Goal: Task Accomplishment & Management: Use online tool/utility

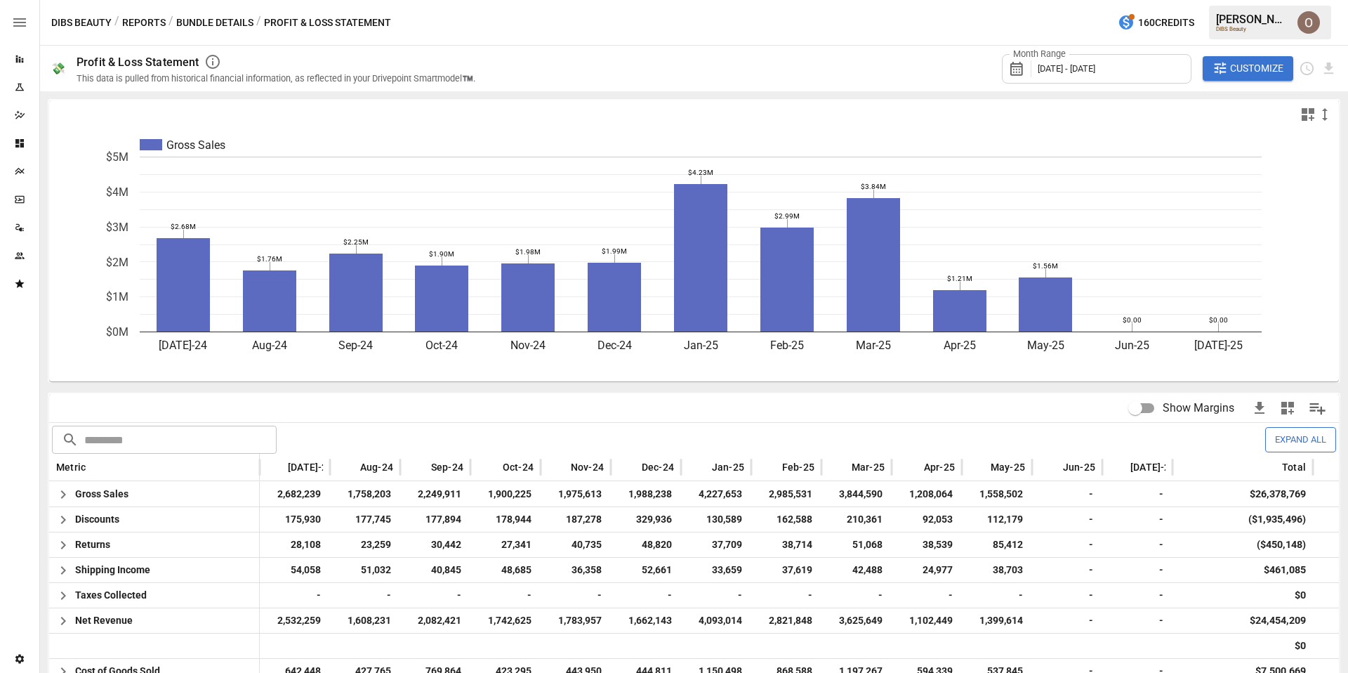
click at [19, 59] on icon "Reports" at bounding box center [20, 59] width 8 height 8
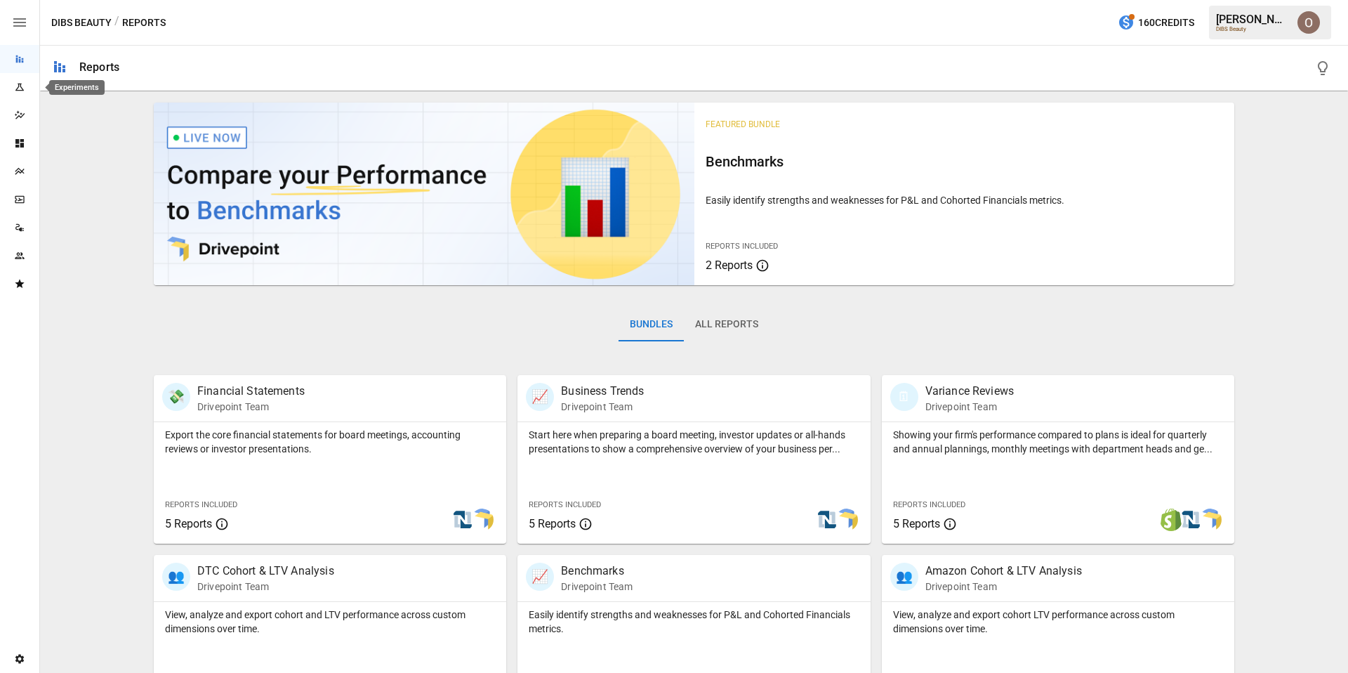
click at [20, 91] on icon "Experiments" at bounding box center [19, 86] width 11 height 11
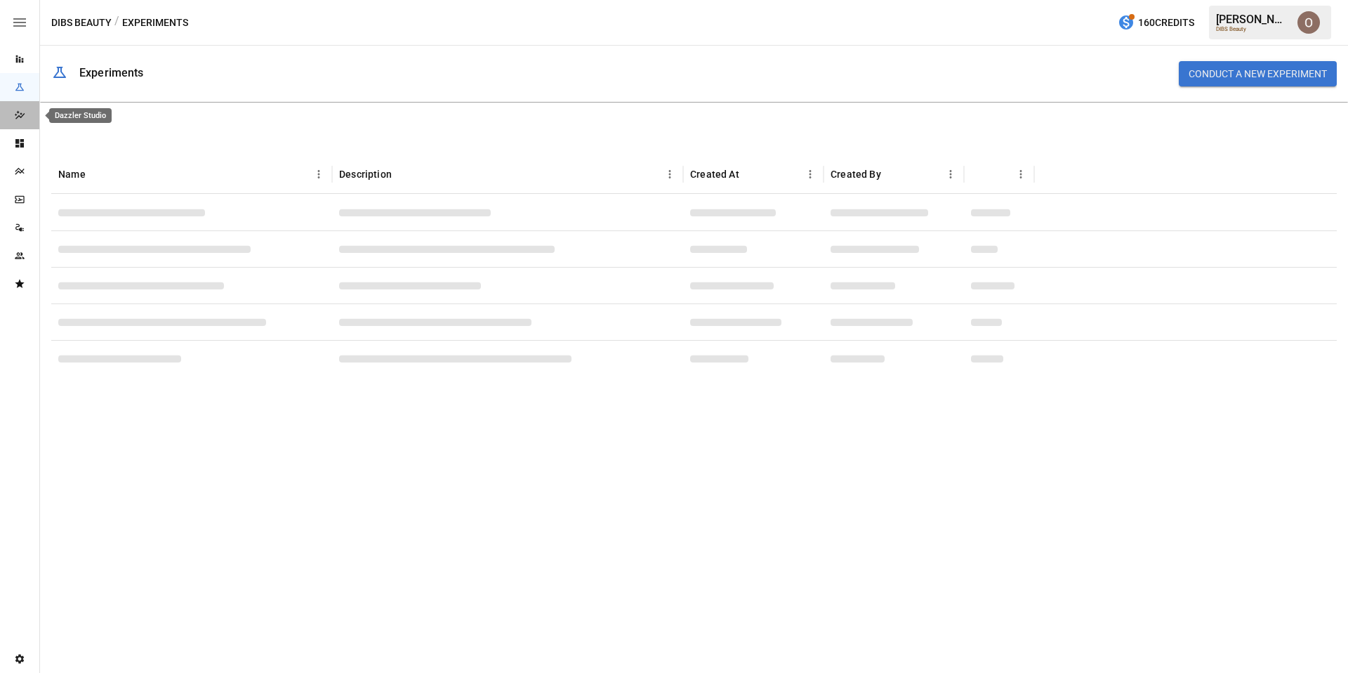
click at [20, 112] on icon "Dazzler Studio" at bounding box center [19, 115] width 11 height 11
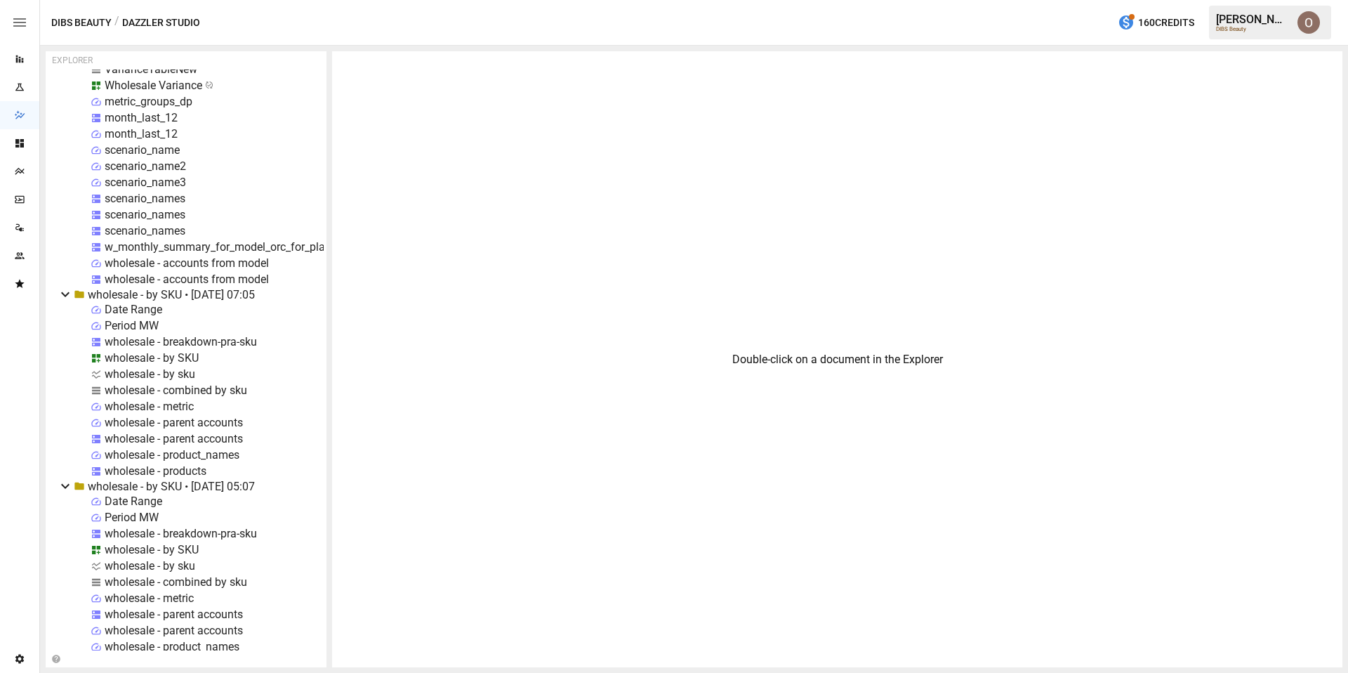
scroll to position [14550, 0]
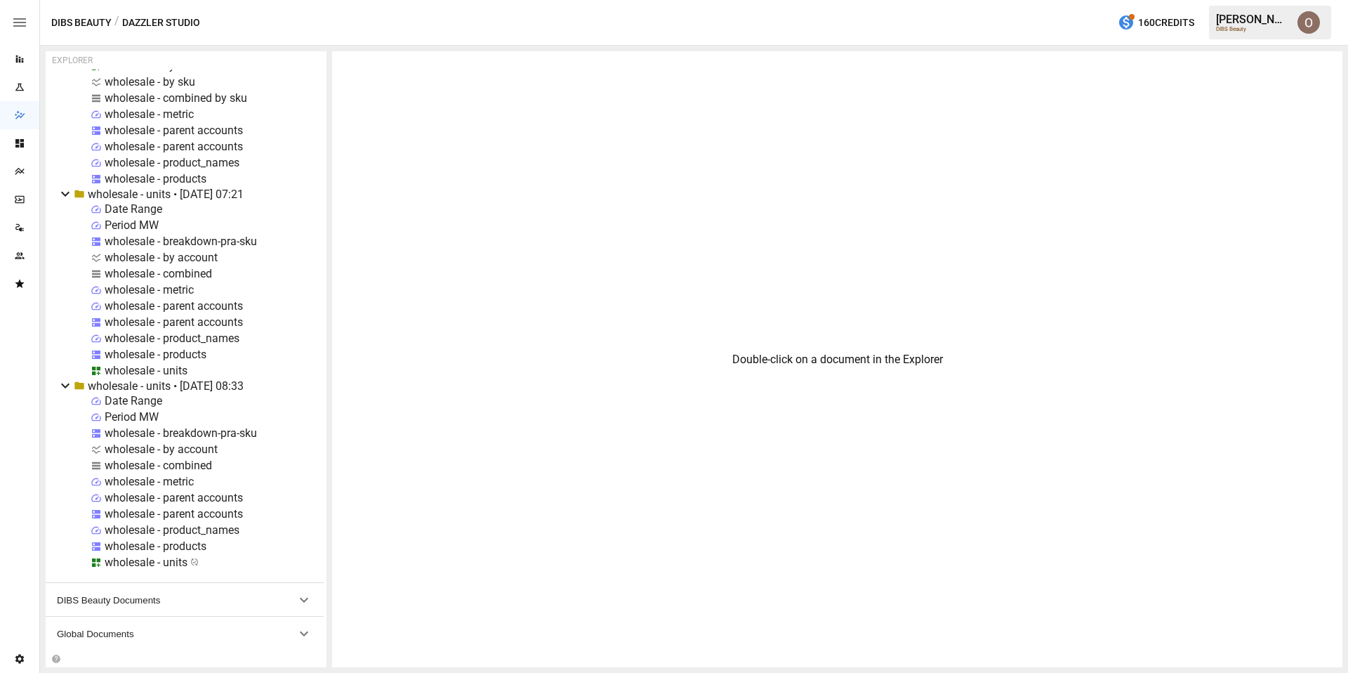
click at [103, 631] on span "Global Documents" at bounding box center [176, 633] width 239 height 11
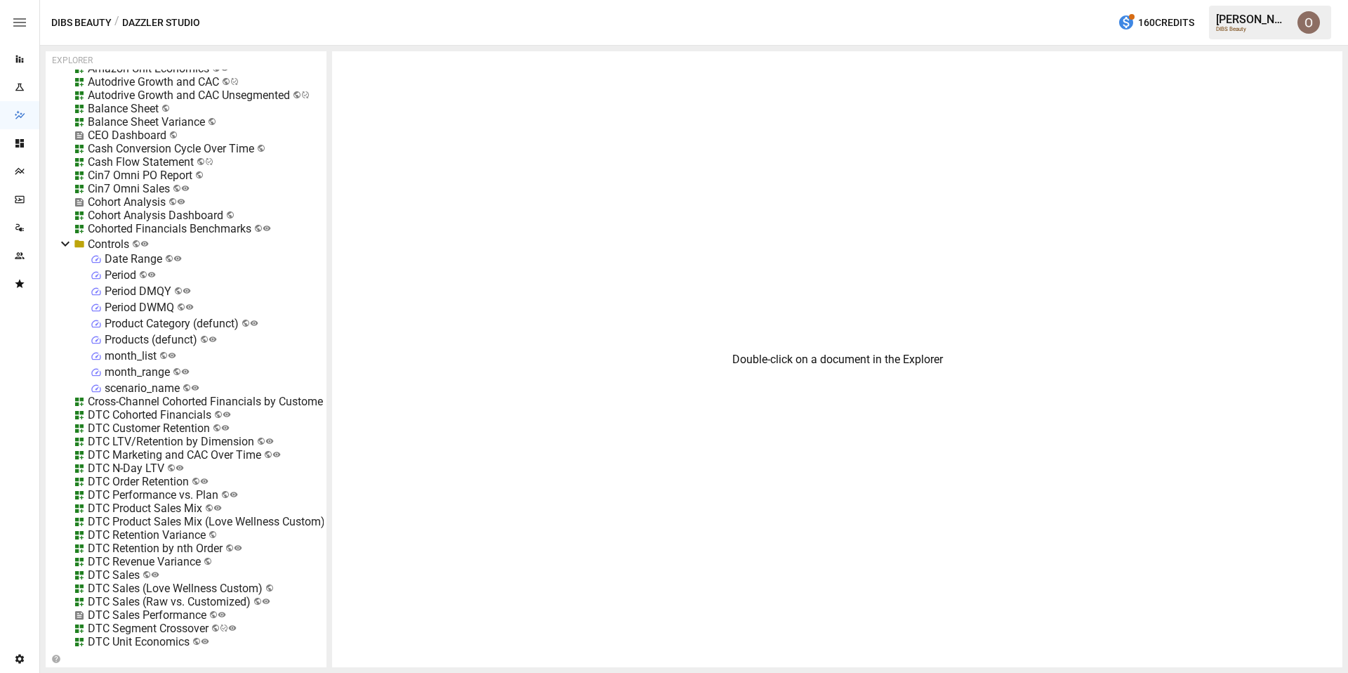
scroll to position [15703, 0]
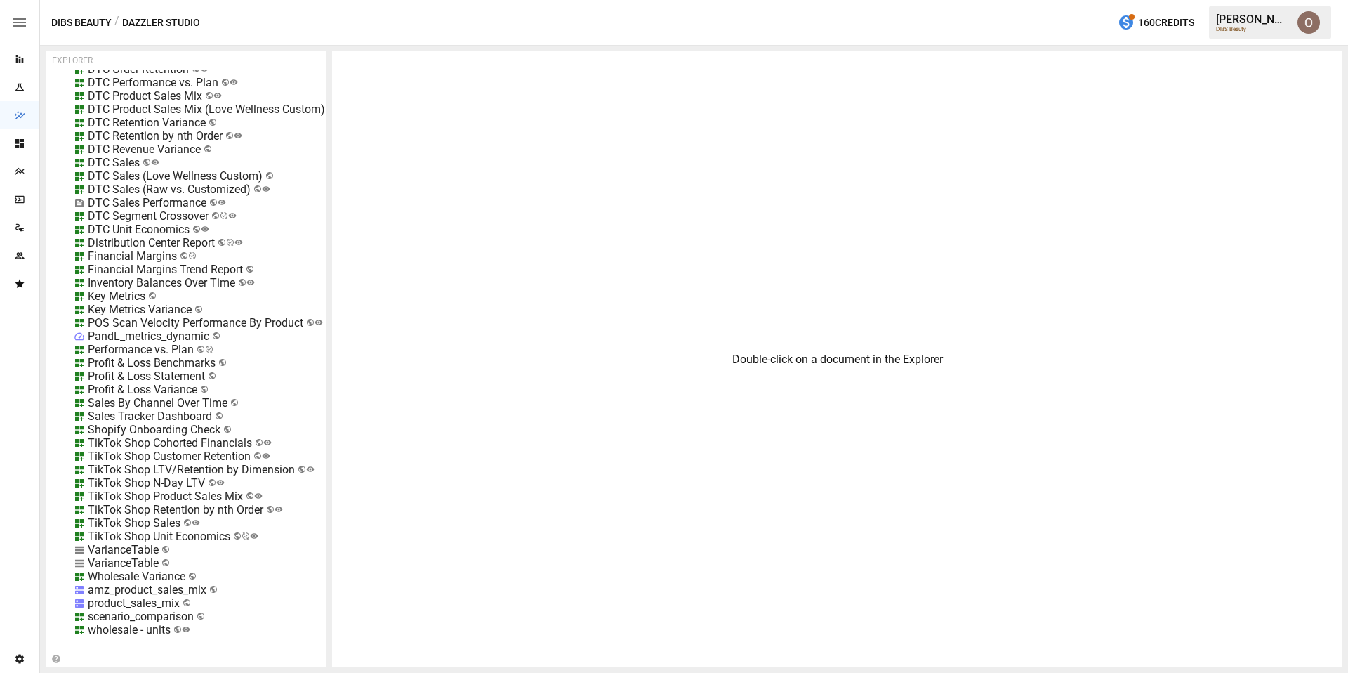
click at [121, 378] on div "Profit & Loss Statement" at bounding box center [146, 375] width 117 height 13
click at [126, 374] on div at bounding box center [674, 336] width 1348 height 673
click at [107, 376] on div at bounding box center [674, 336] width 1348 height 673
click at [180, 458] on li "Edit" at bounding box center [200, 454] width 96 height 28
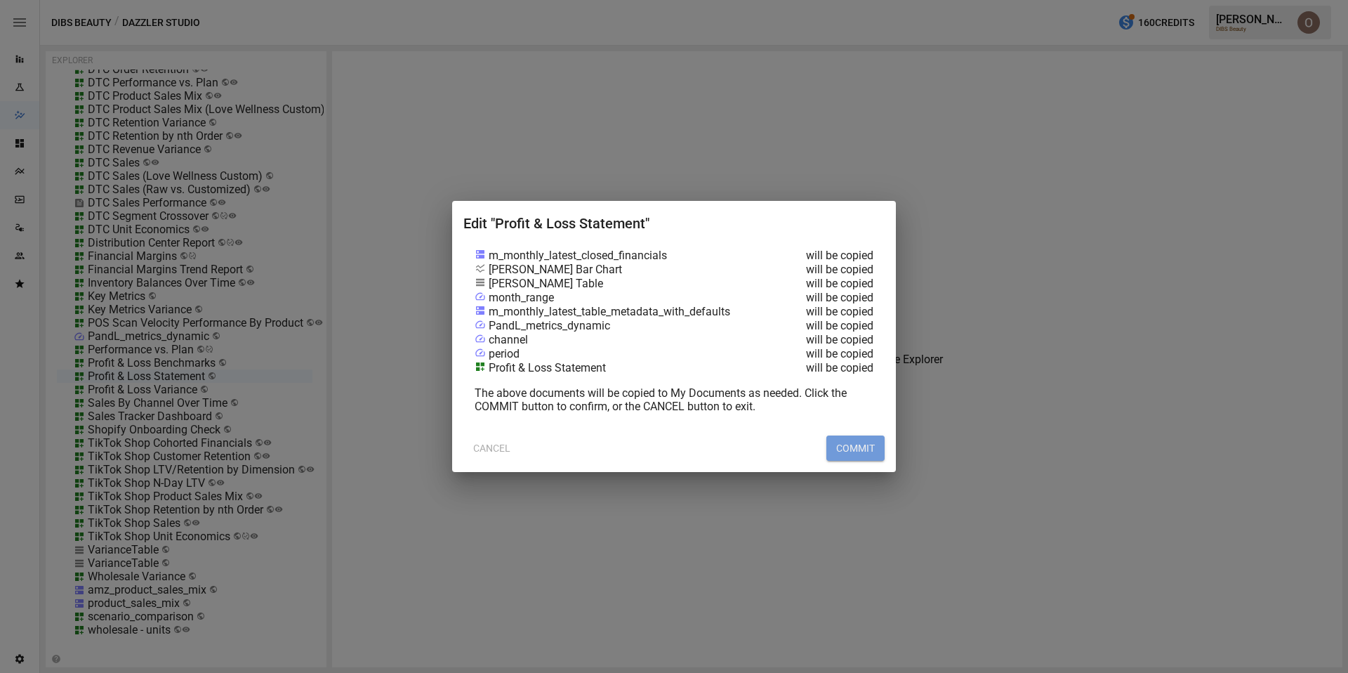
click at [706, 446] on button "COMMIT" at bounding box center [855, 447] width 58 height 25
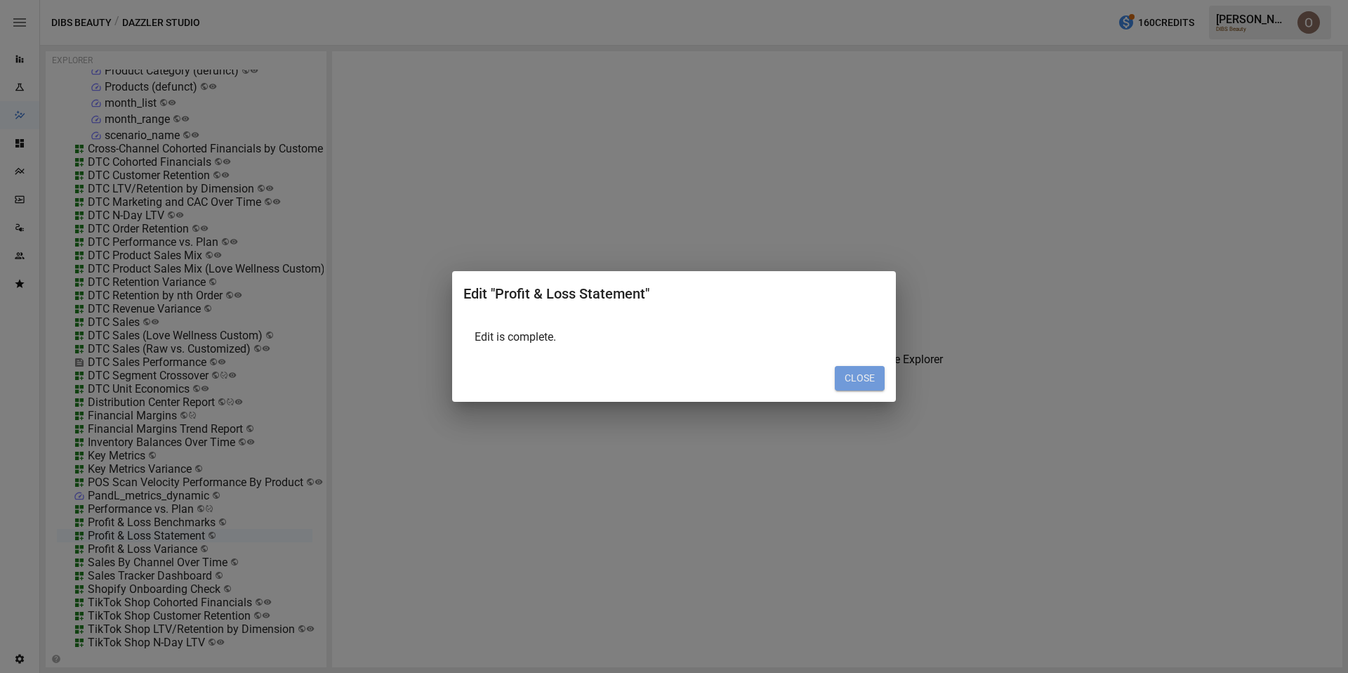
click at [706, 380] on button "CLOSE" at bounding box center [860, 378] width 50 height 25
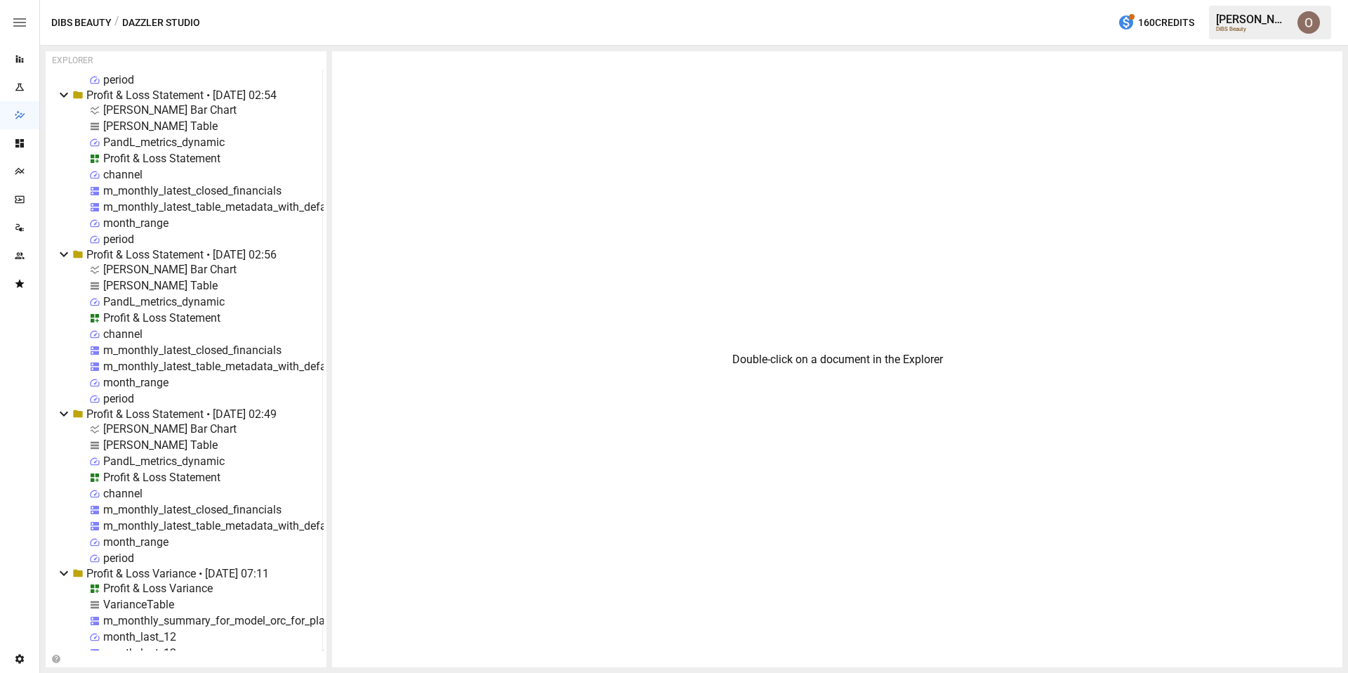
scroll to position [11852, 1]
click at [110, 445] on div "[PERSON_NAME] Table" at bounding box center [160, 443] width 114 height 13
select select "**********"
select select "********"
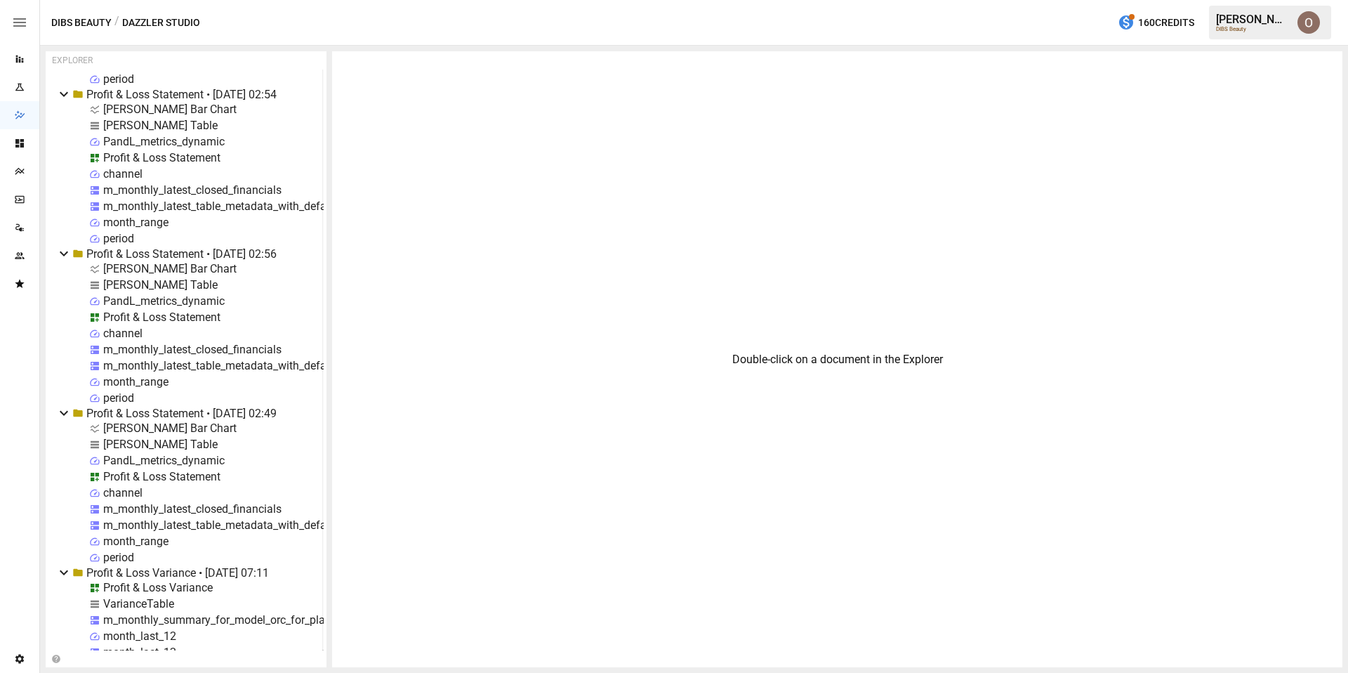
select select "**********"
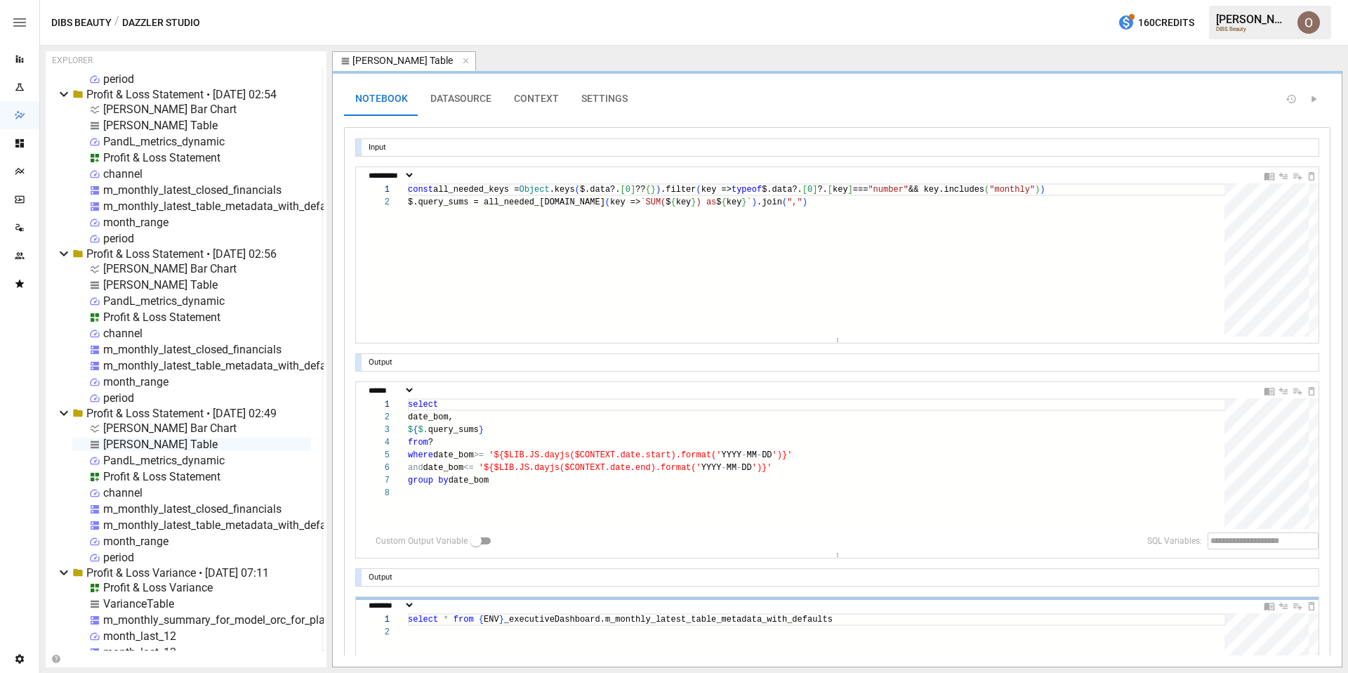
click at [459, 94] on button "DATASOURCE" at bounding box center [461, 99] width 84 height 34
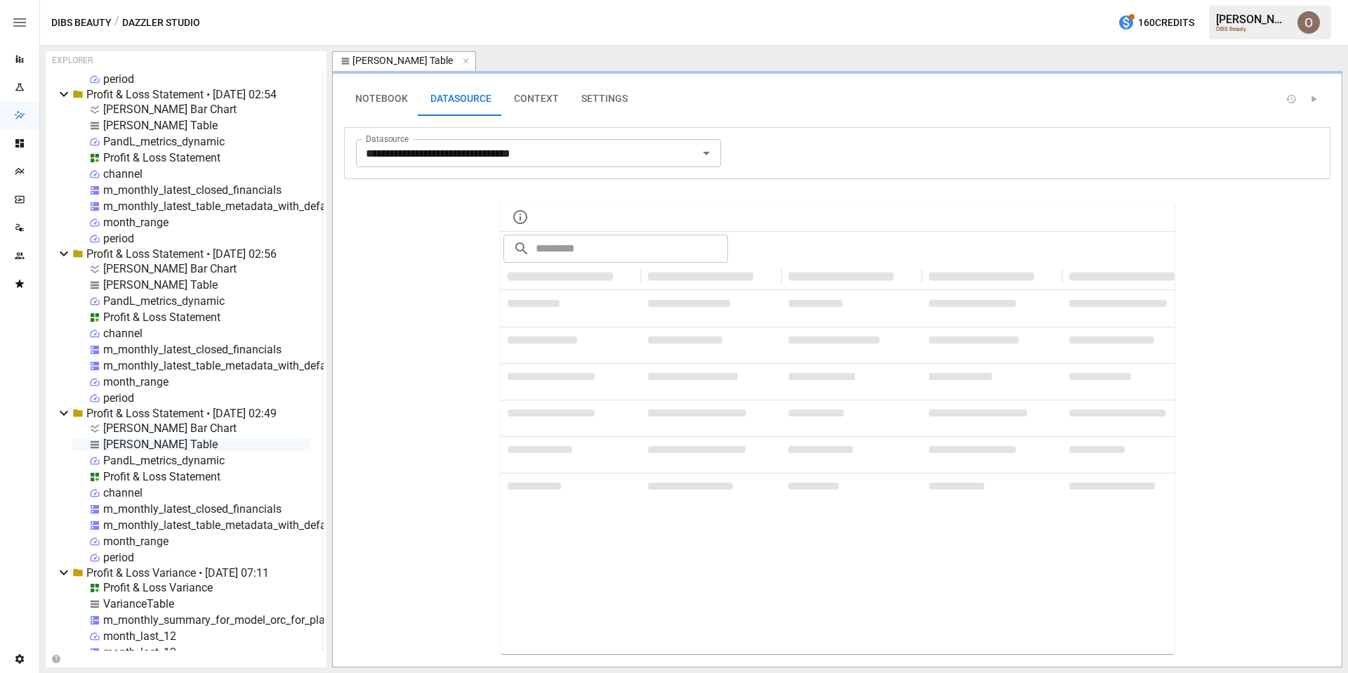
click at [151, 508] on div "m_monthly_latest_closed_financials" at bounding box center [192, 508] width 178 height 13
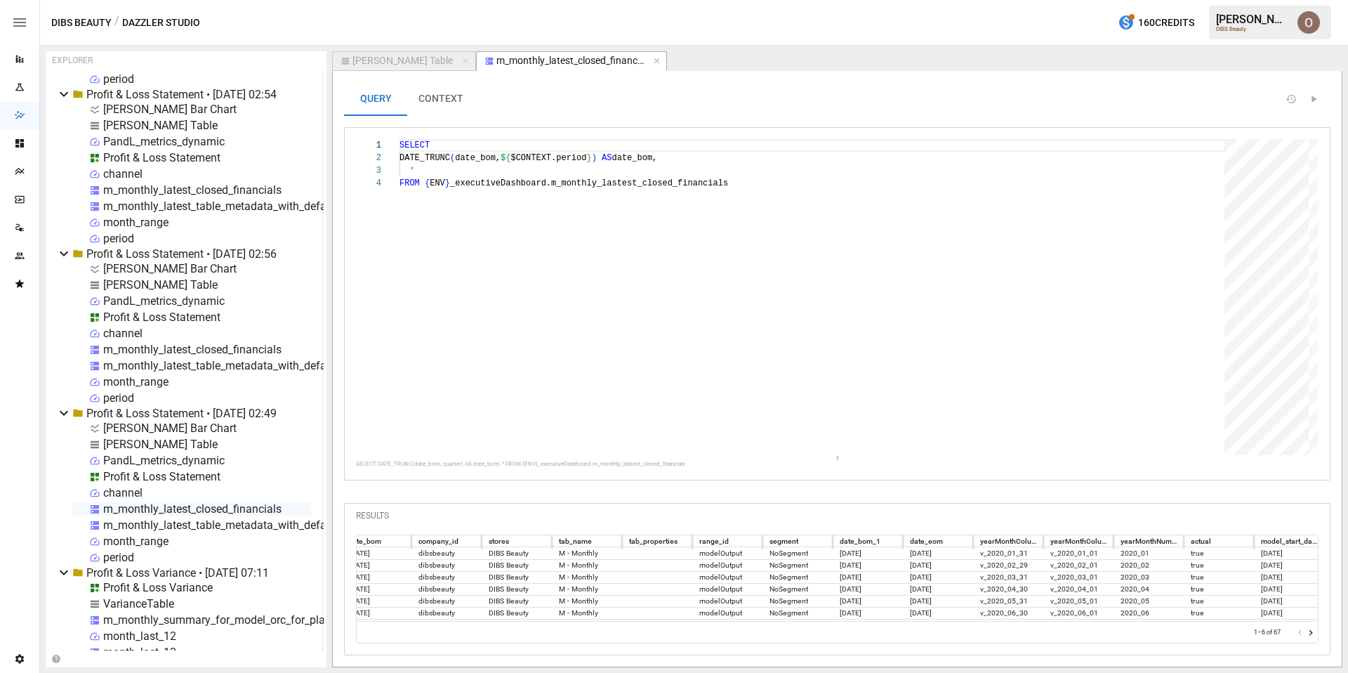
scroll to position [0, 15]
click at [706, 631] on icon "Go to next page" at bounding box center [1311, 633] width 4 height 6
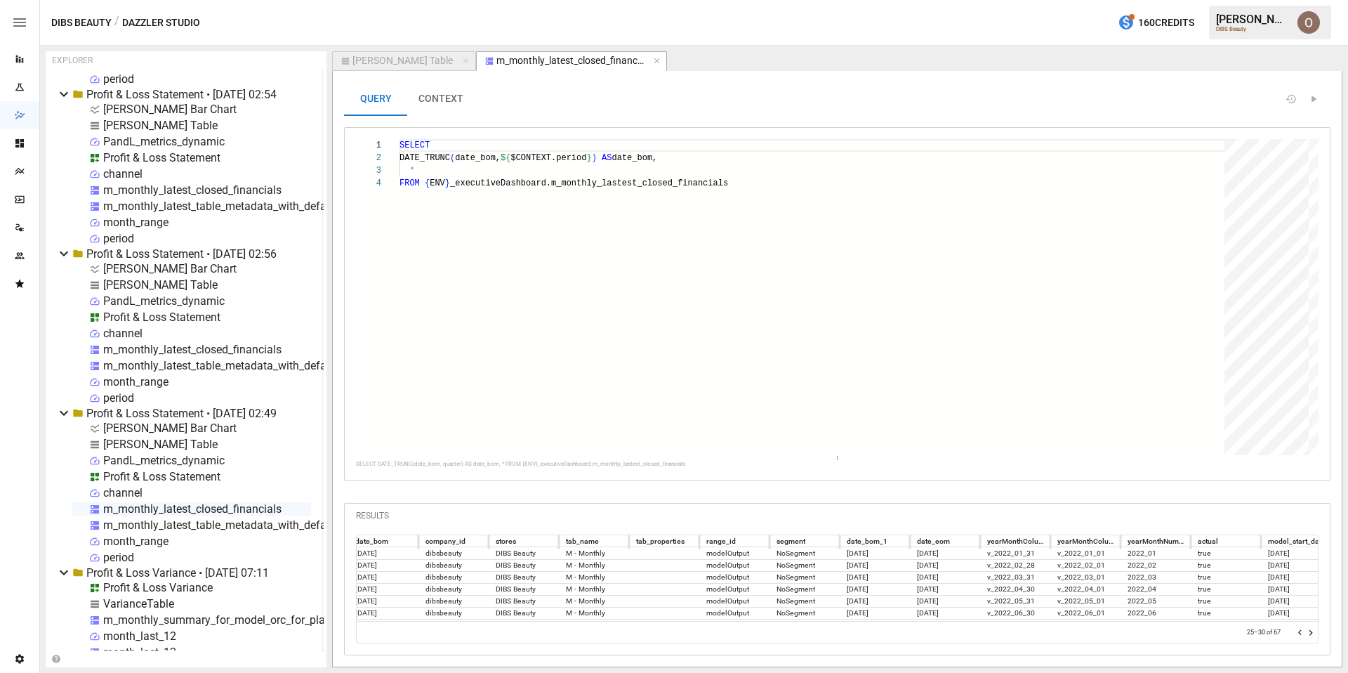
click at [706, 631] on icon "Go to next page" at bounding box center [1311, 633] width 4 height 6
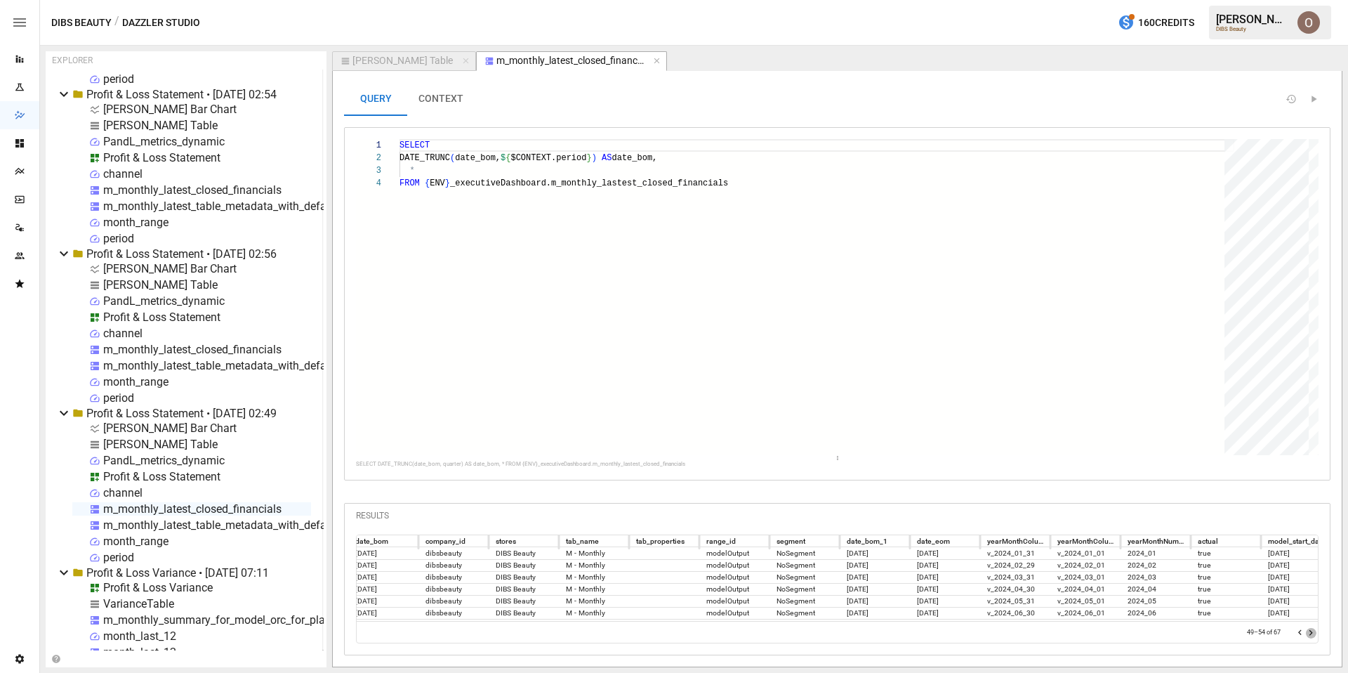
click at [706, 631] on icon "Go to next page" at bounding box center [1311, 633] width 4 height 6
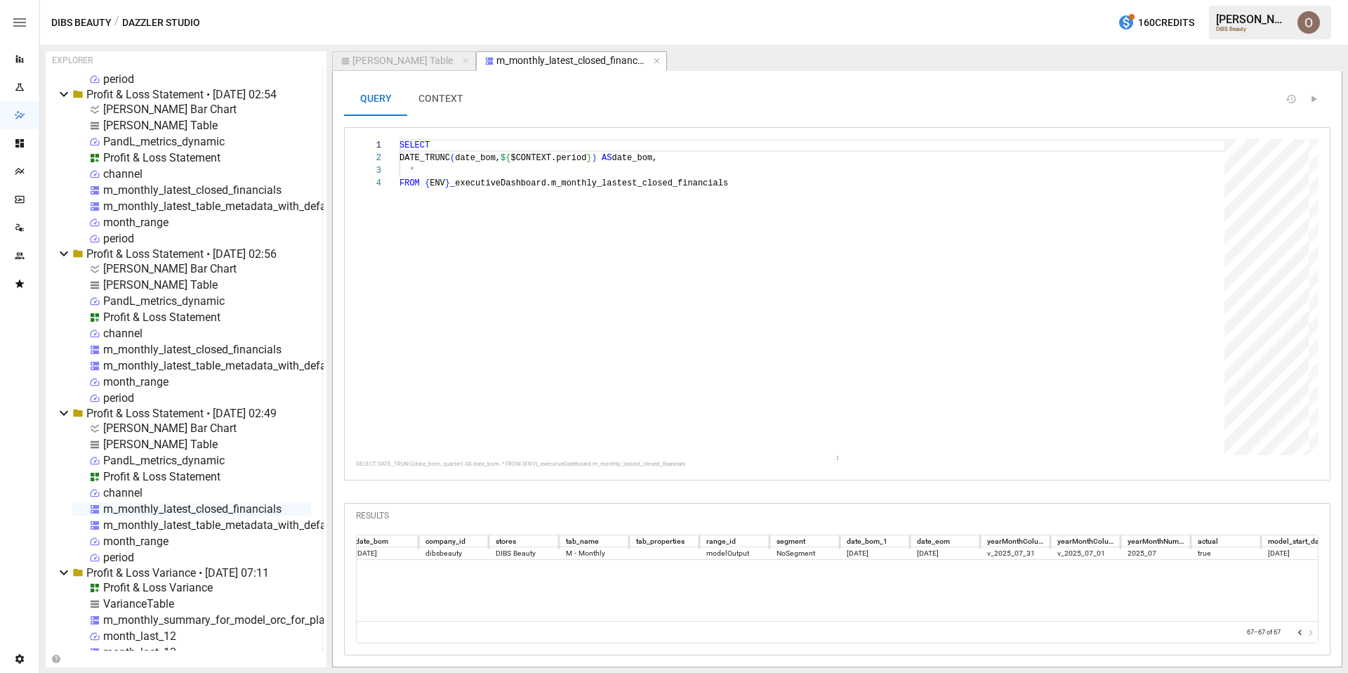
click at [706, 631] on div at bounding box center [1306, 632] width 22 height 14
click at [209, 524] on div "m_monthly_latest_table_metadata_with_defaults" at bounding box center [224, 524] width 242 height 13
click at [186, 524] on div "m_monthly_latest_table_metadata_with_defaults" at bounding box center [224, 524] width 242 height 13
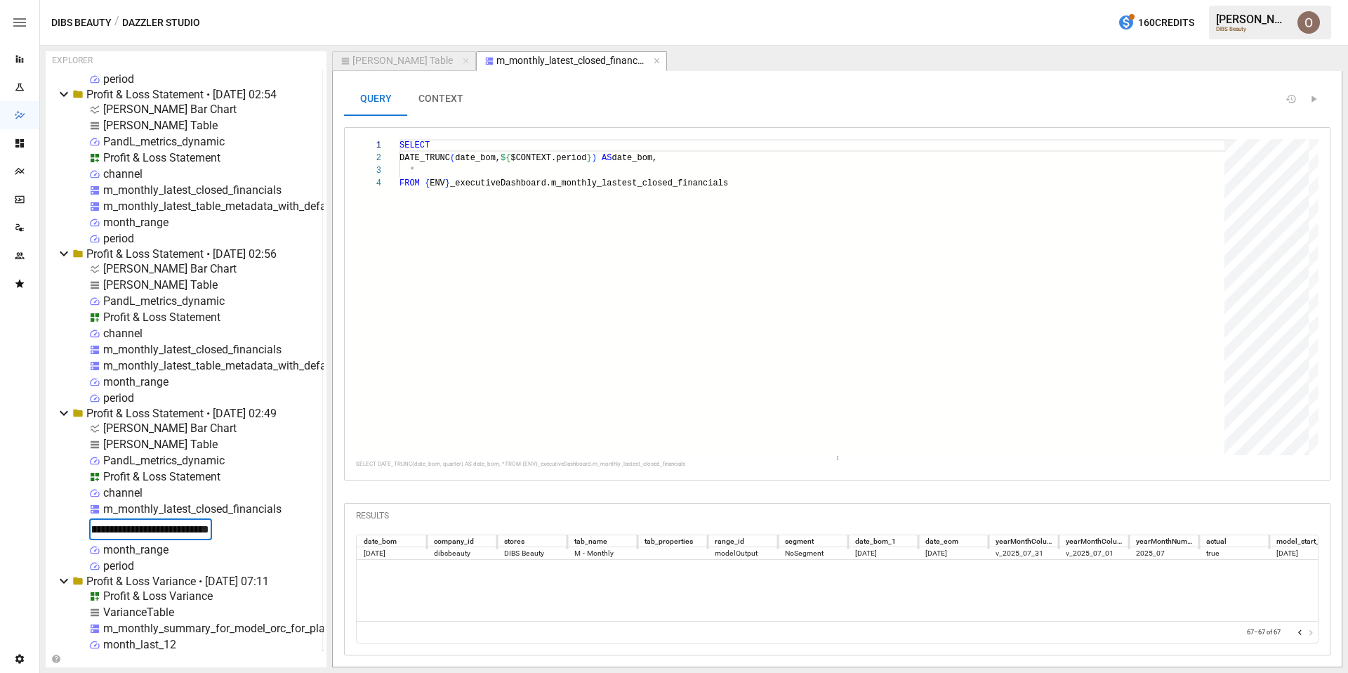
click at [249, 533] on div "**********" at bounding box center [191, 496] width 239 height 151
click at [176, 526] on div "m_monthly_latest_table_metadata_with_defaults" at bounding box center [224, 524] width 242 height 13
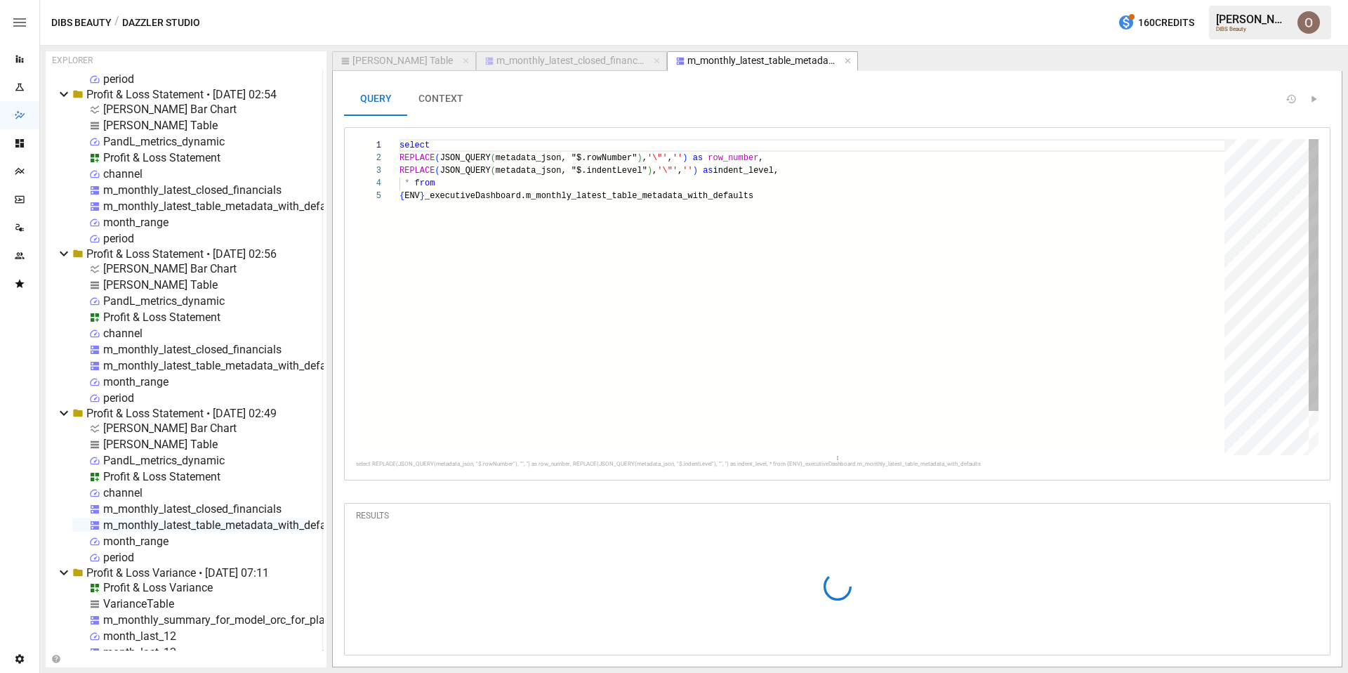
type textarea "**********"
click at [674, 386] on div "select REPLACE ( JSON_QUERY ( metadata_json, "$.rowNumber" ) , '\"' , '' ) as r…" at bounding box center [816, 322] width 835 height 366
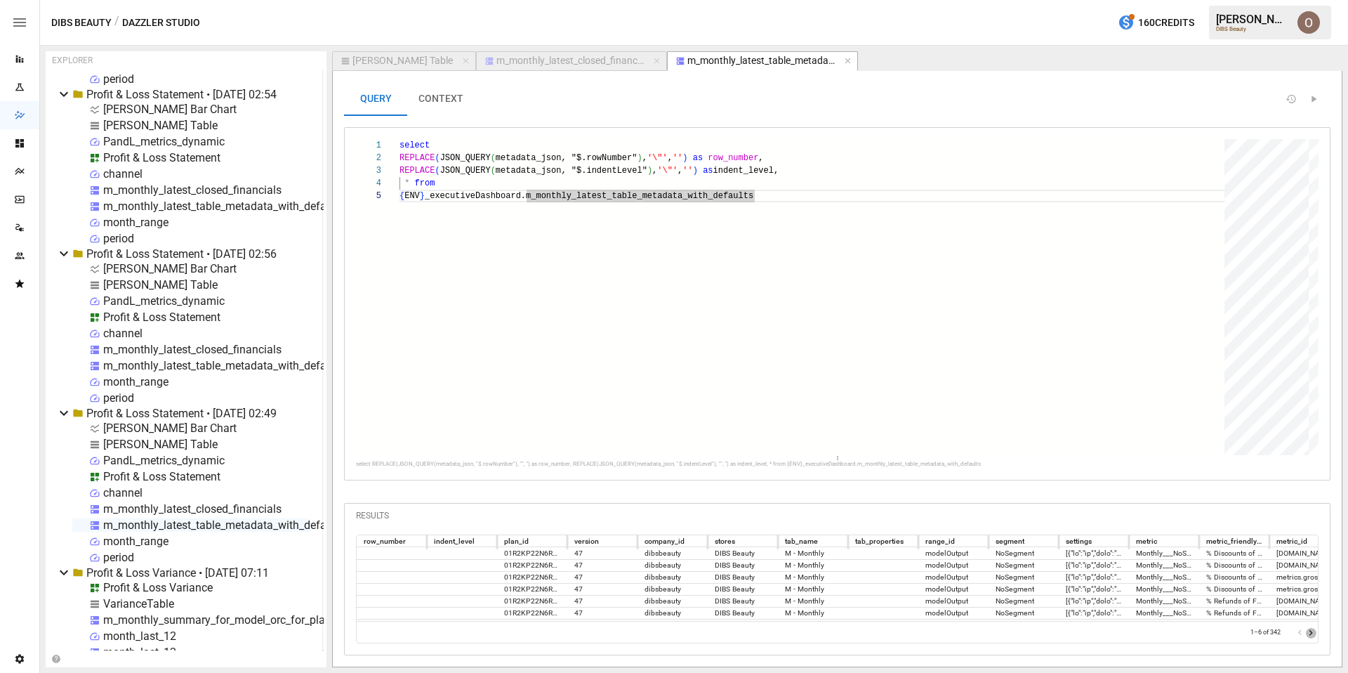
click at [706, 630] on icon "Go to next page" at bounding box center [1310, 632] width 11 height 11
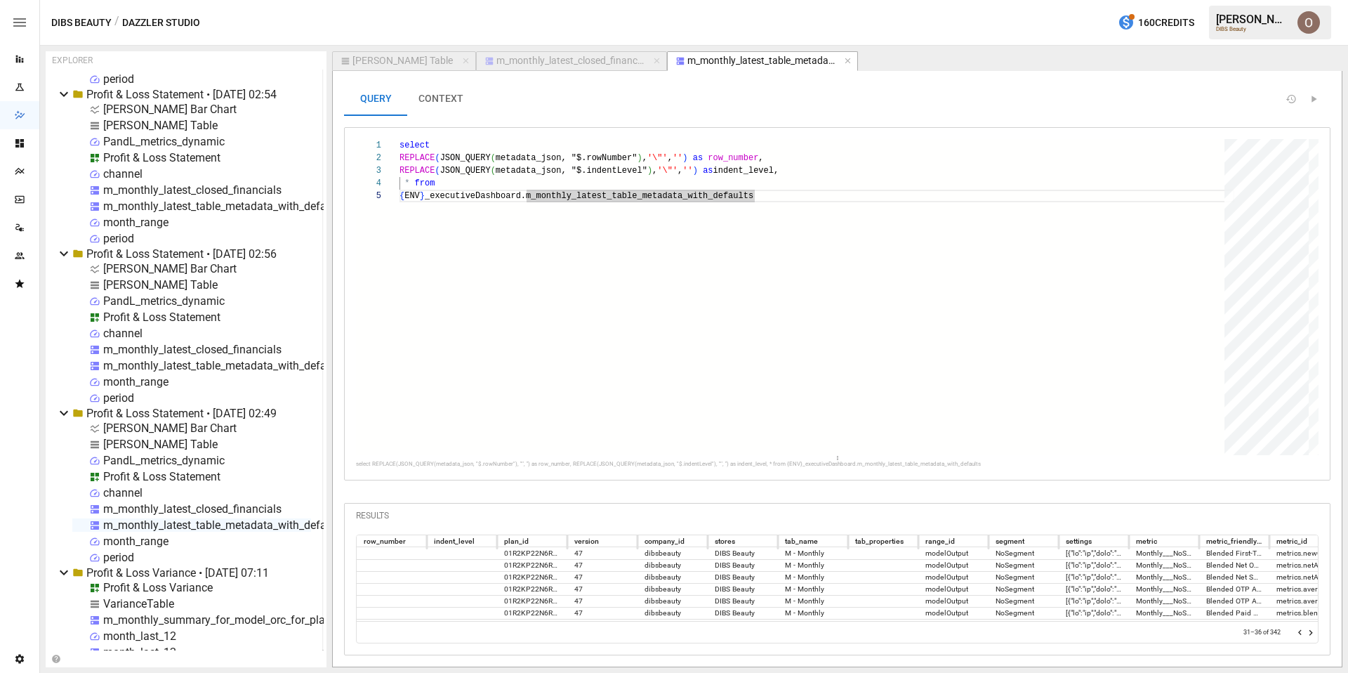
click at [706, 630] on icon "Go to next page" at bounding box center [1310, 632] width 11 height 11
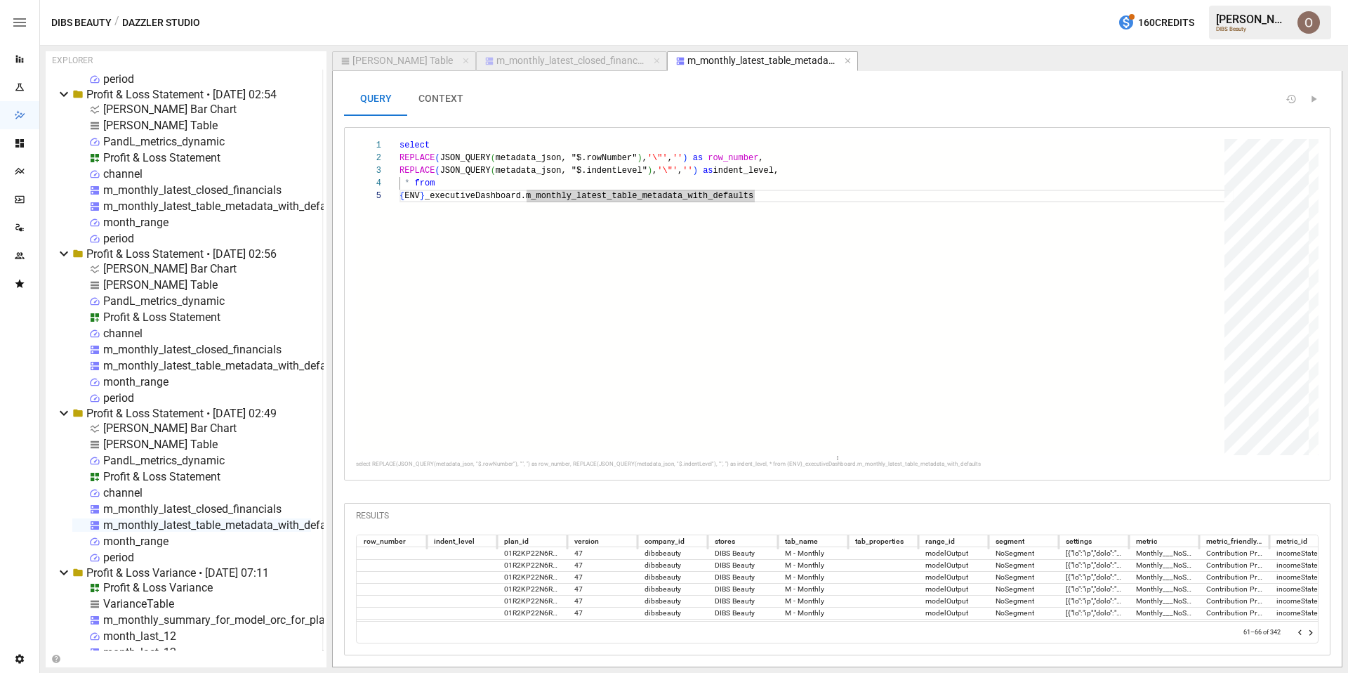
click at [706, 630] on icon "Go to next page" at bounding box center [1310, 632] width 11 height 11
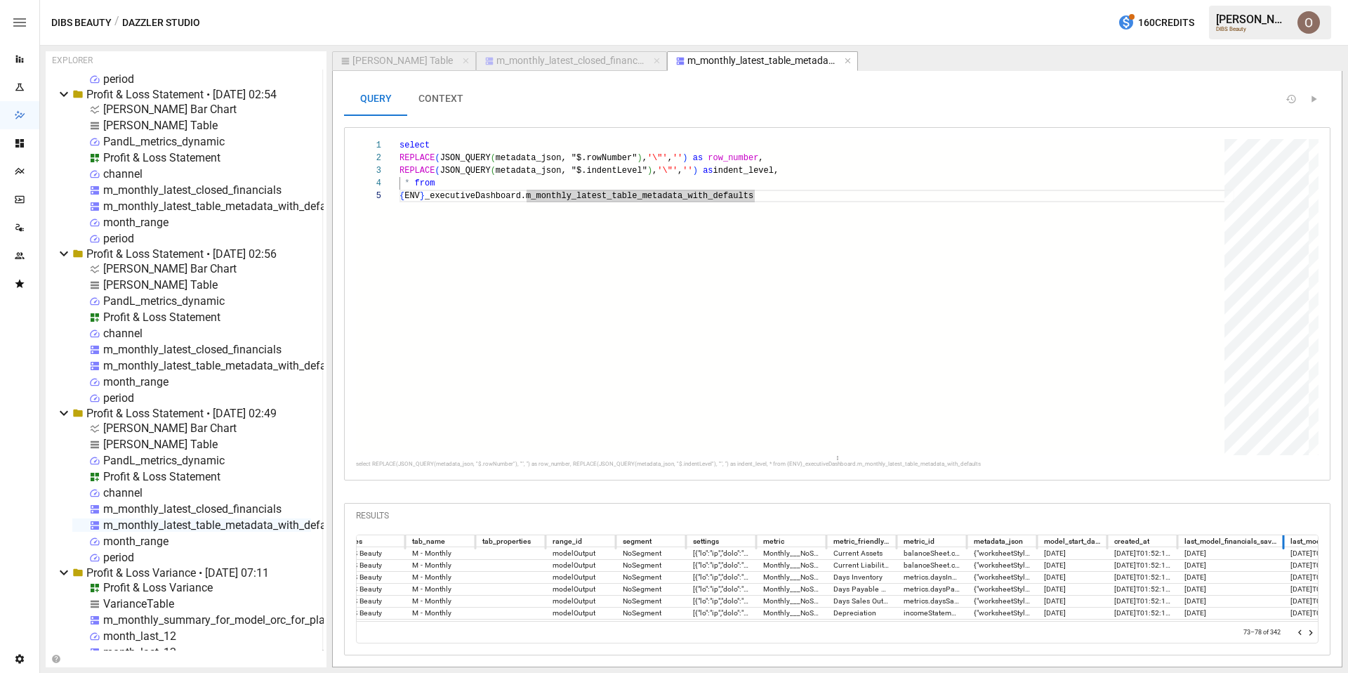
drag, startPoint x: 1249, startPoint y: 539, endPoint x: 1285, endPoint y: 545, distance: 36.4
click at [706, 545] on div at bounding box center [1283, 540] width 7 height 17
click at [216, 511] on div "m_monthly_latest_closed_financials" at bounding box center [192, 508] width 178 height 13
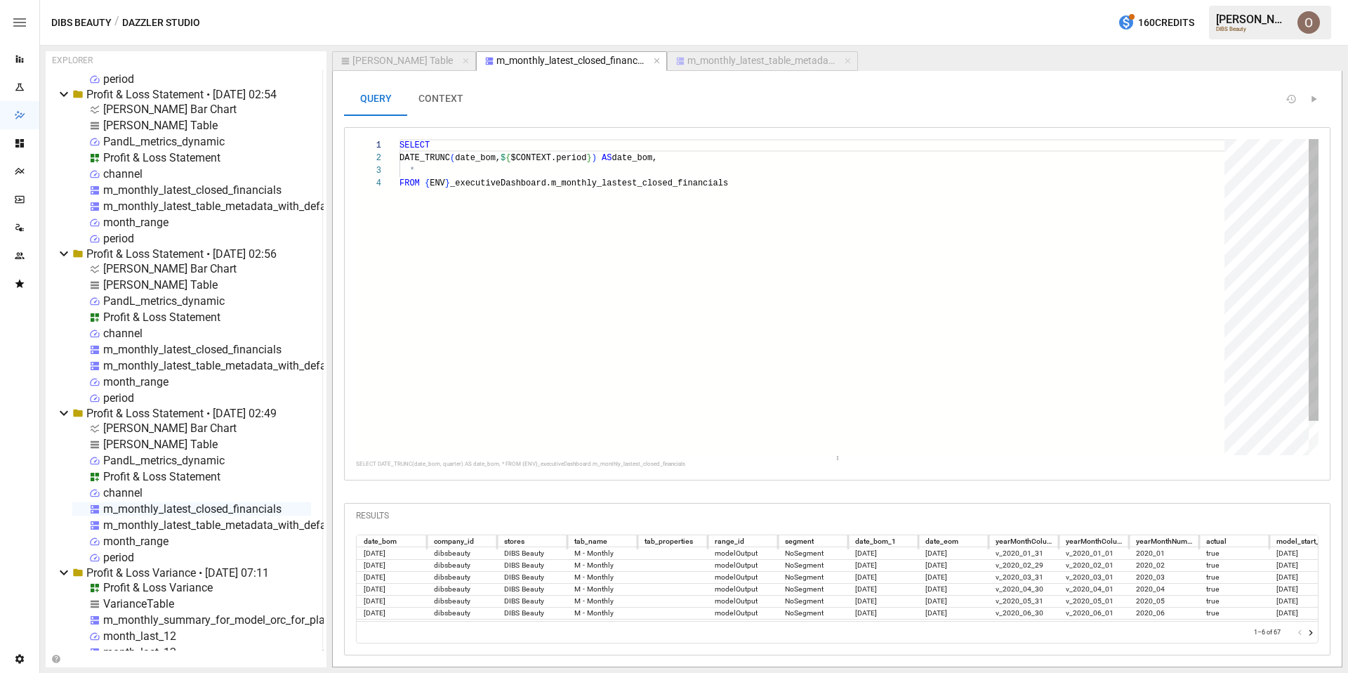
type textarea "**********"
click at [597, 183] on div "SELECT DATE_TRUNC ( date_bom, $ { $CONTEXT.period } ) AS date_bom, * FROM { ENV…" at bounding box center [816, 316] width 835 height 354
click at [24, 60] on icon "Reports" at bounding box center [19, 58] width 11 height 11
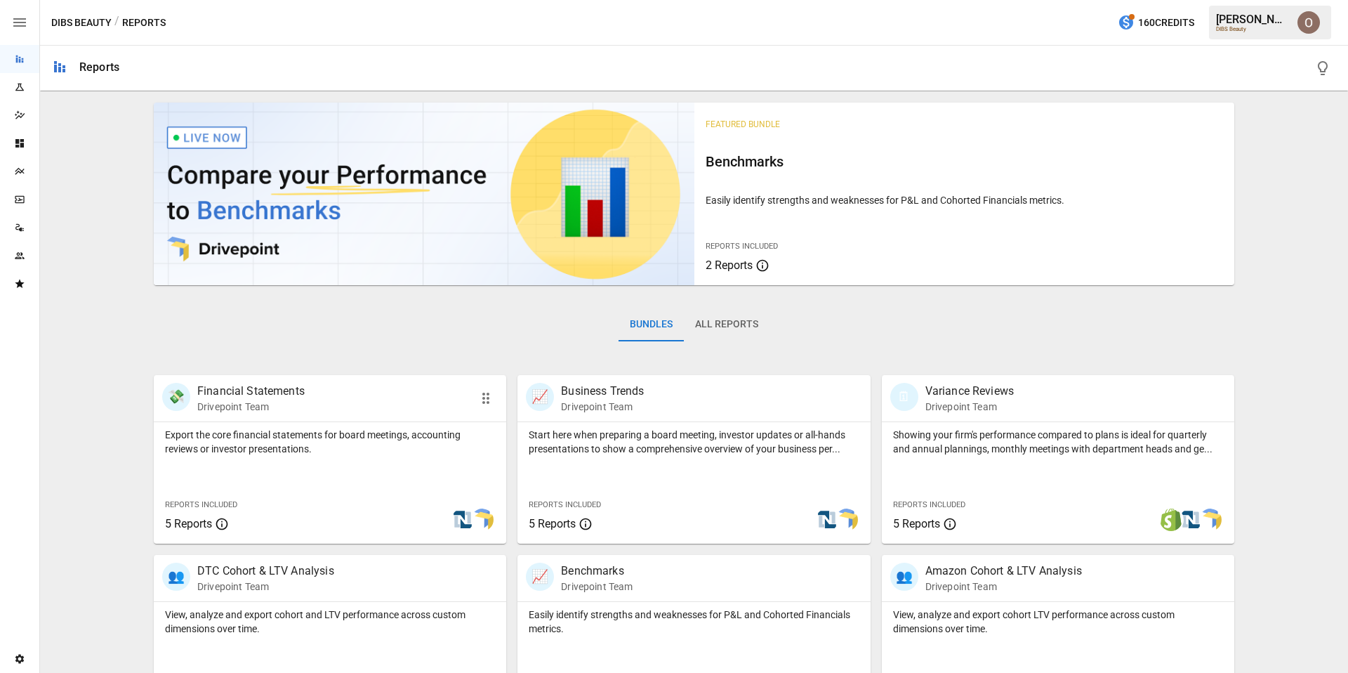
click at [286, 467] on div "Export the core financial statements for board meetings, accounting reviews or …" at bounding box center [330, 482] width 352 height 121
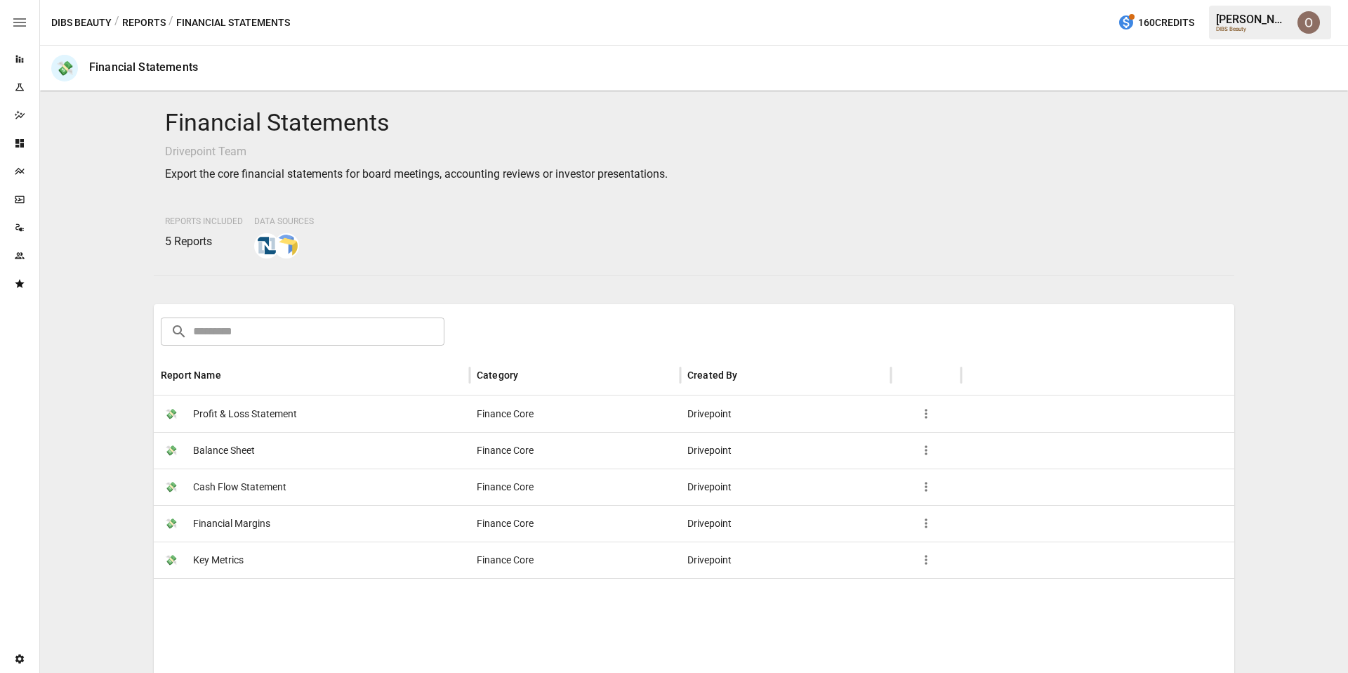
click at [138, 27] on button "Reports" at bounding box center [144, 23] width 44 height 18
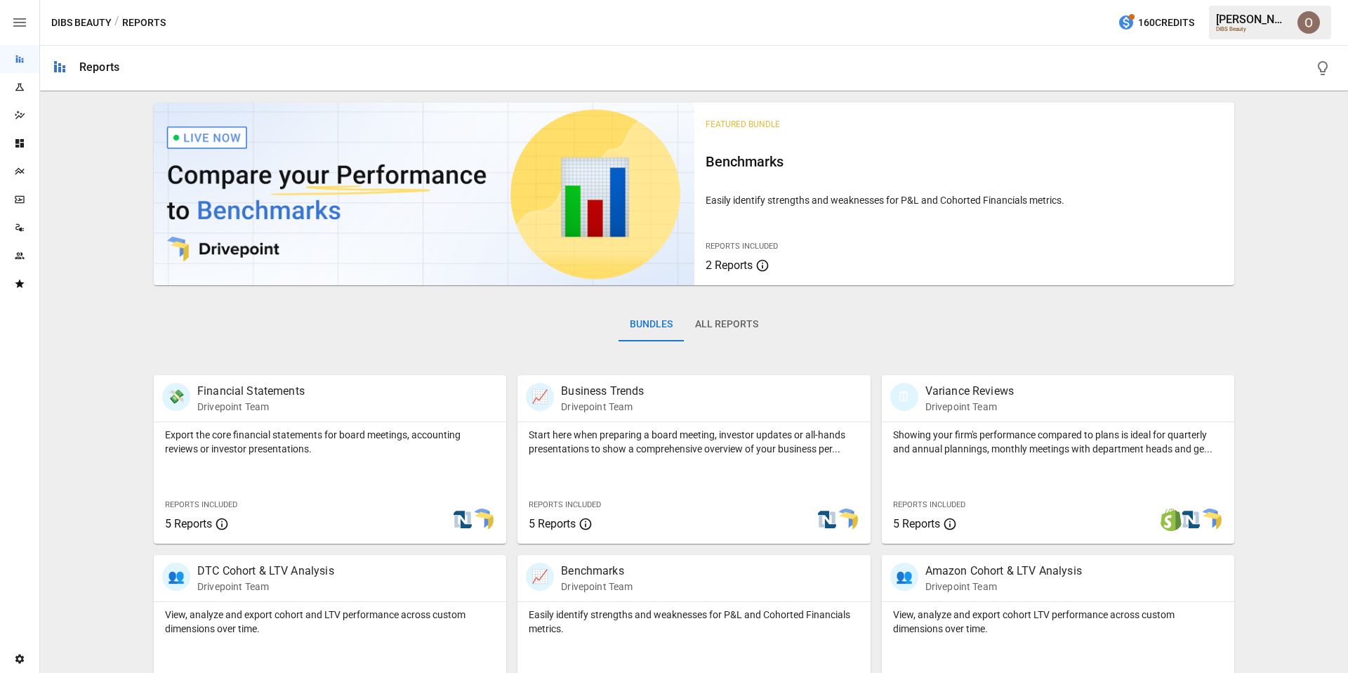
click at [704, 325] on button "All Reports" at bounding box center [727, 325] width 86 height 34
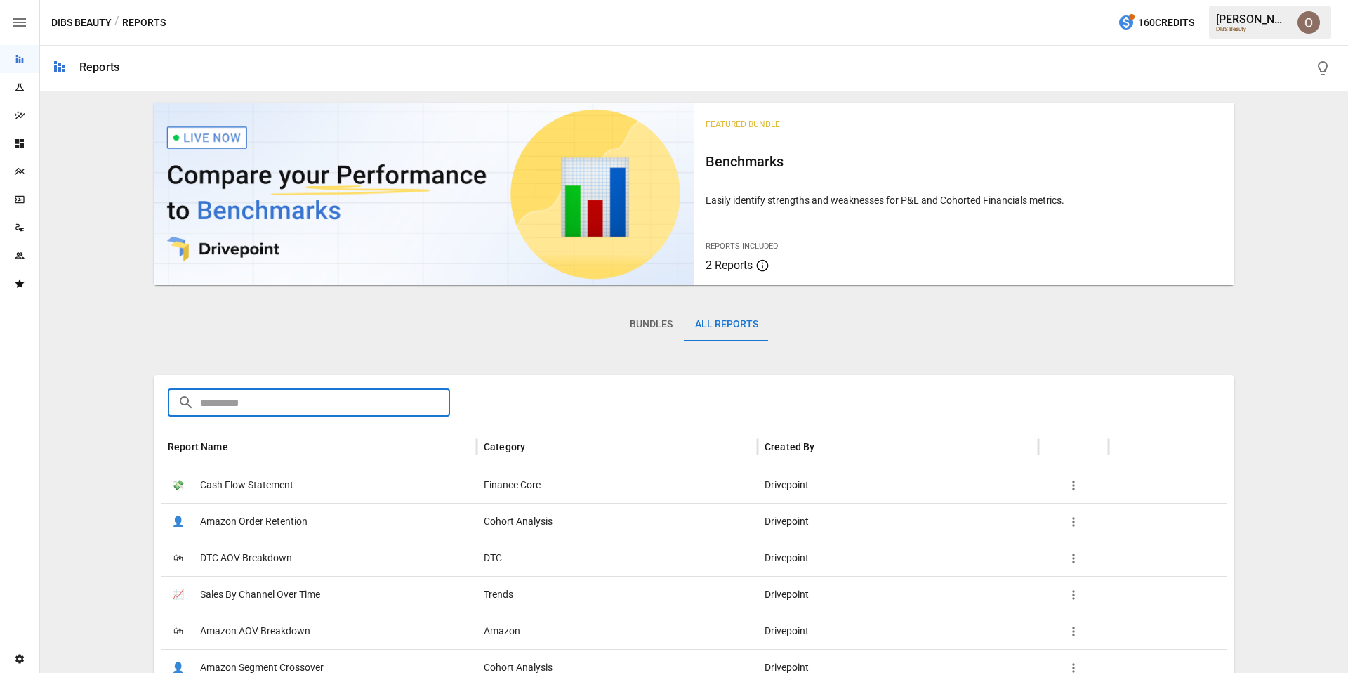
click at [346, 416] on input "text" at bounding box center [325, 402] width 250 height 28
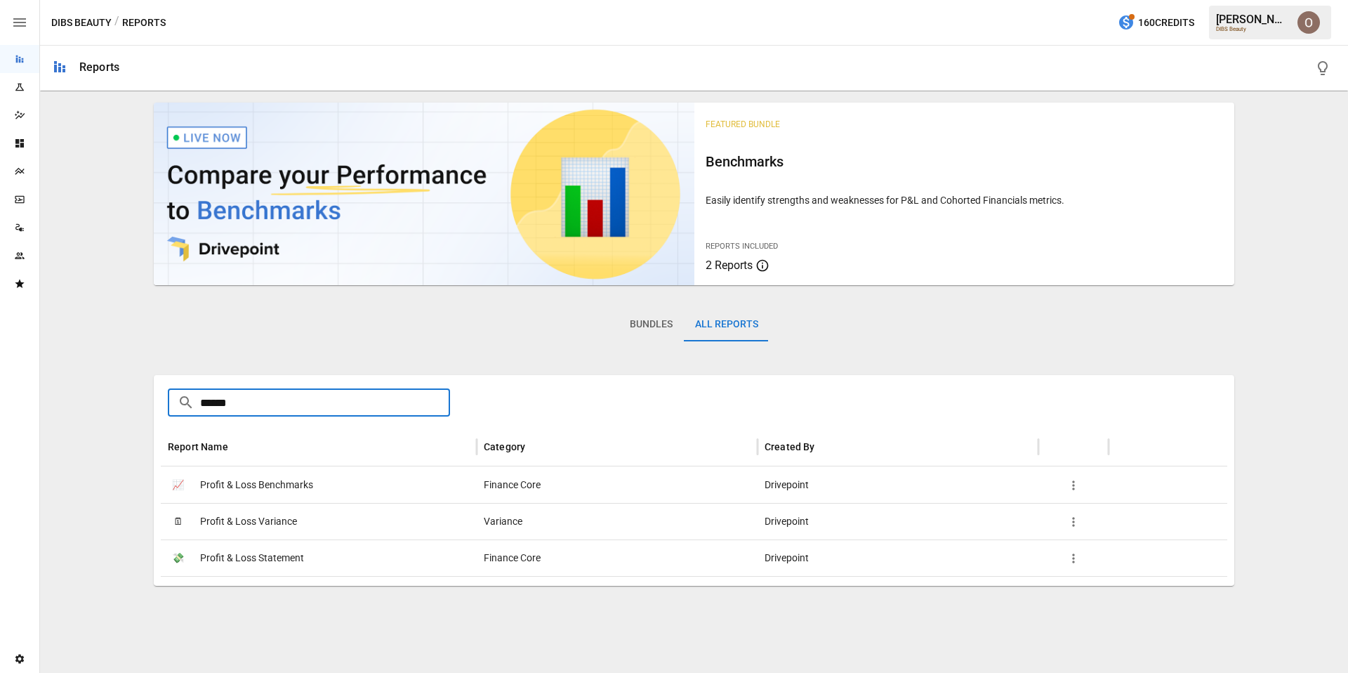
type input "******"
click at [20, 173] on icon "Plans" at bounding box center [19, 171] width 11 height 11
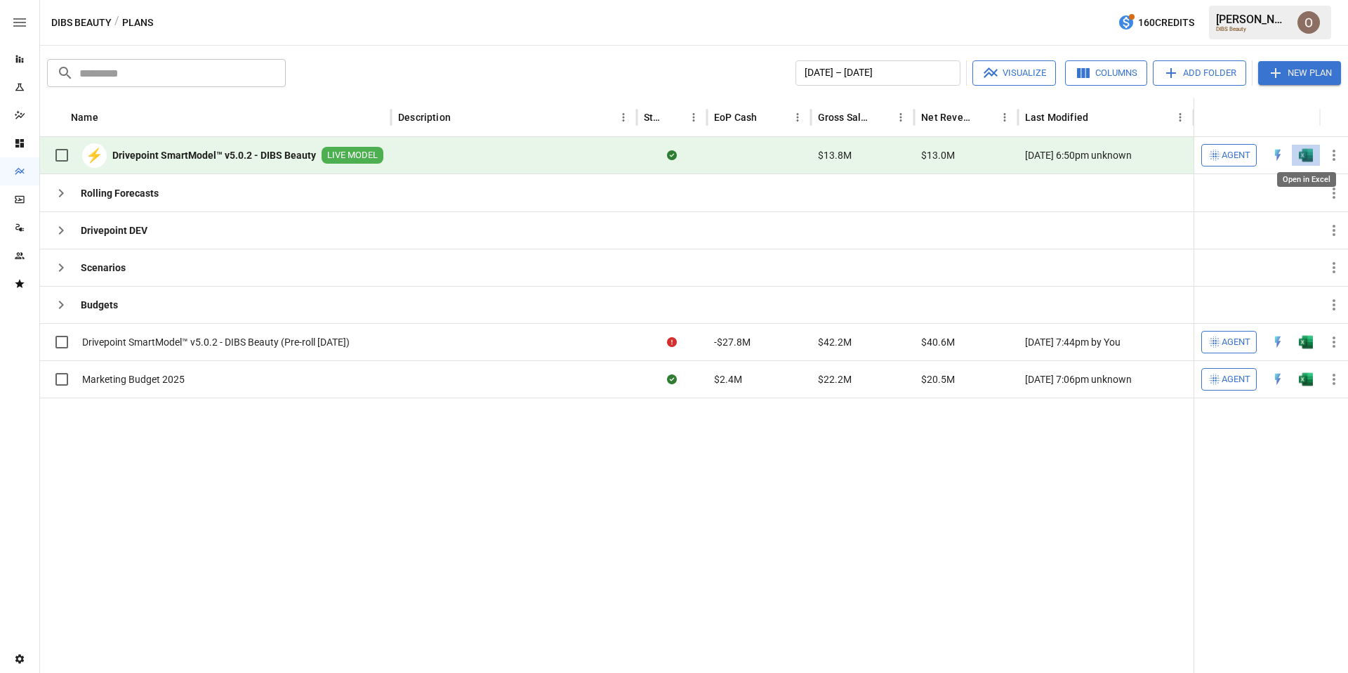
click at [706, 157] on img "Open in Excel" at bounding box center [1306, 155] width 14 height 14
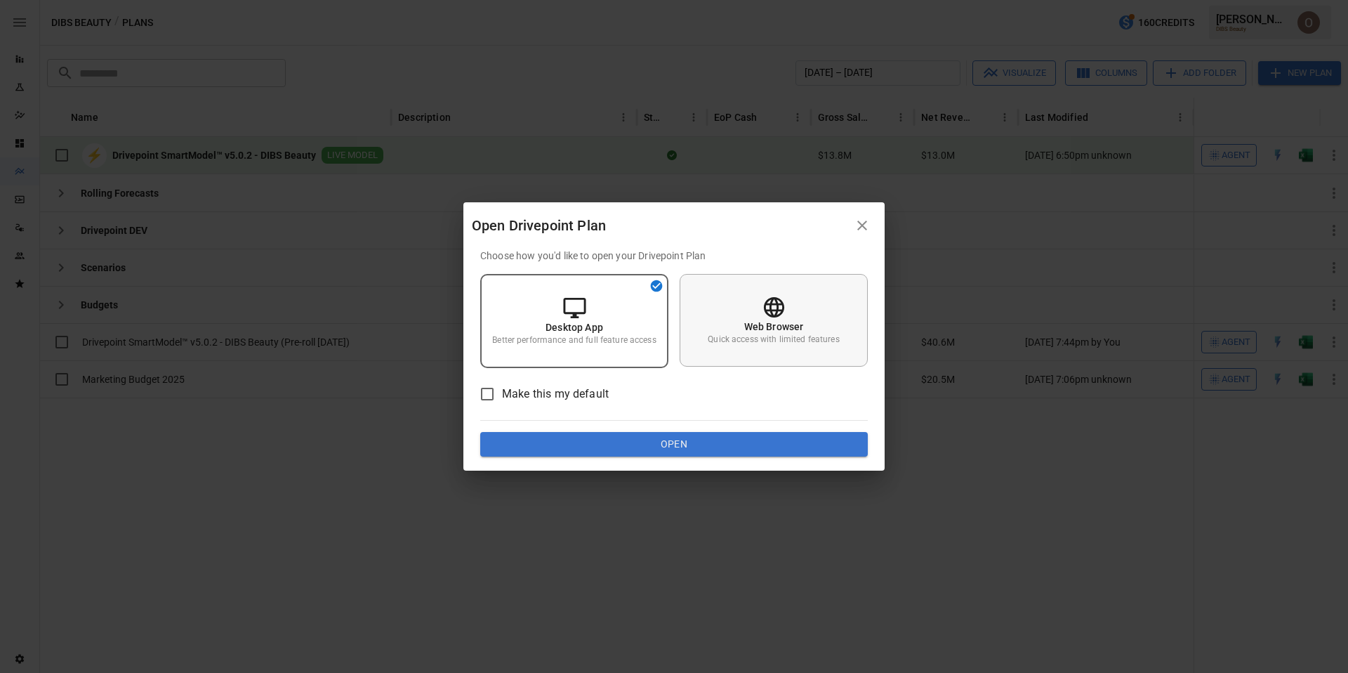
click at [706, 319] on p "Web Browser" at bounding box center [774, 326] width 60 height 14
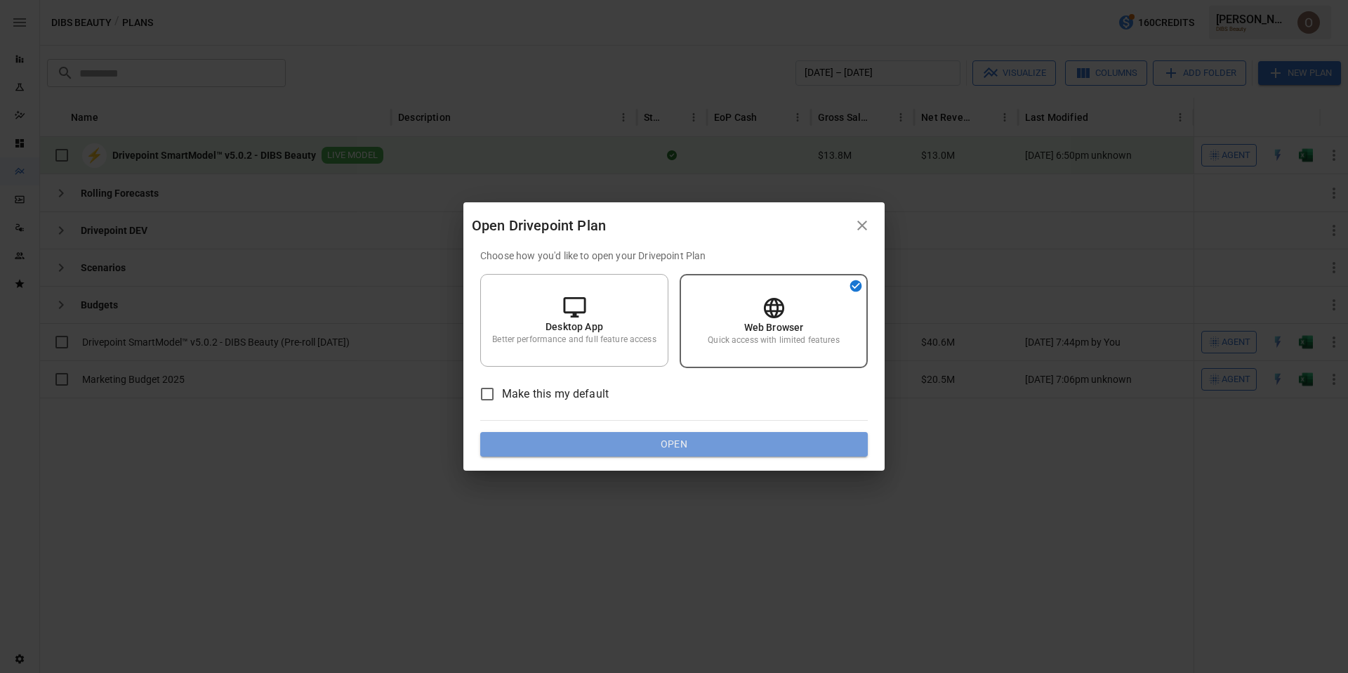
click at [701, 443] on button "Open" at bounding box center [674, 444] width 388 height 25
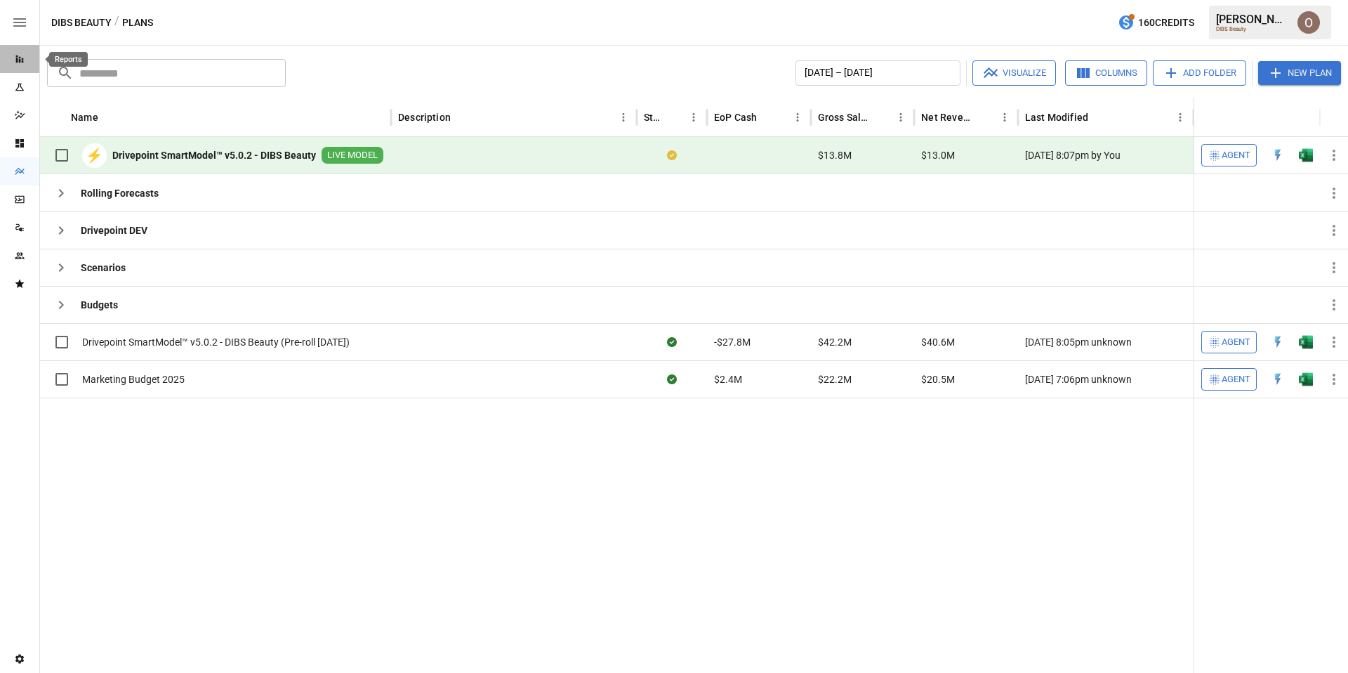
click at [20, 60] on icon "Reports" at bounding box center [20, 59] width 8 height 8
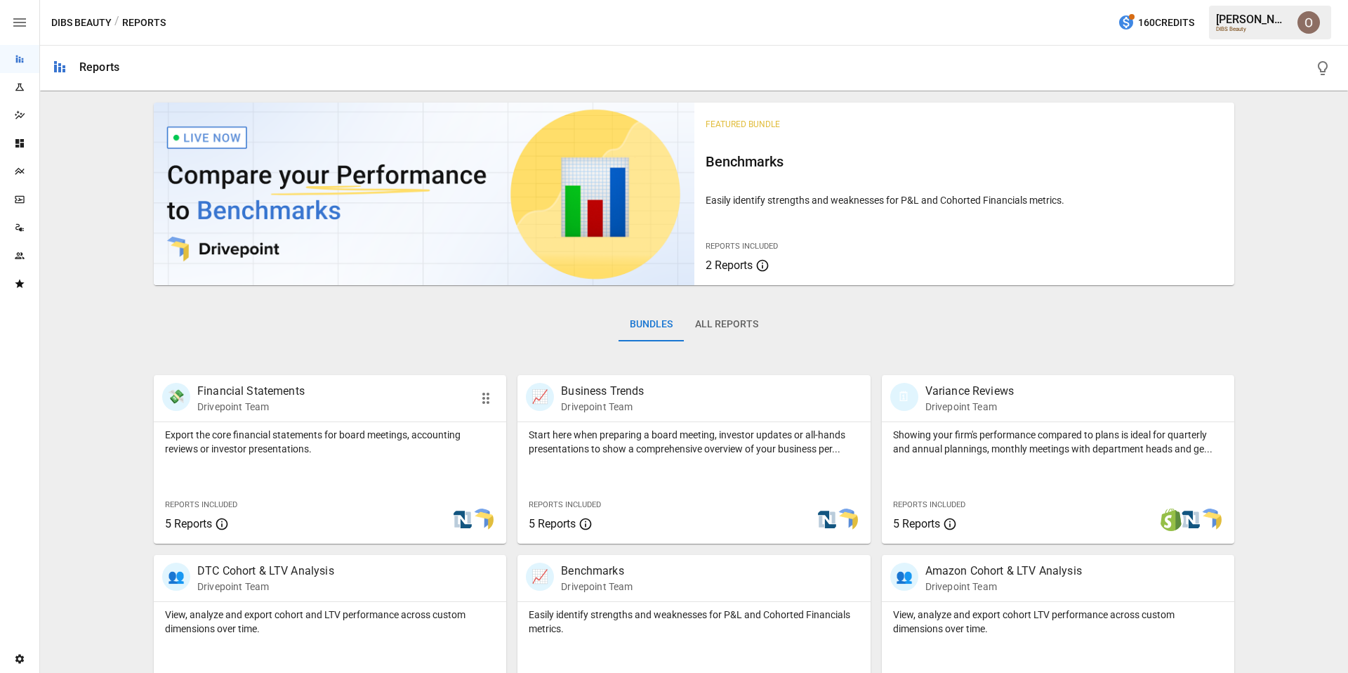
click at [298, 482] on div "Export the core financial statements for board meetings, accounting reviews or …" at bounding box center [330, 482] width 352 height 121
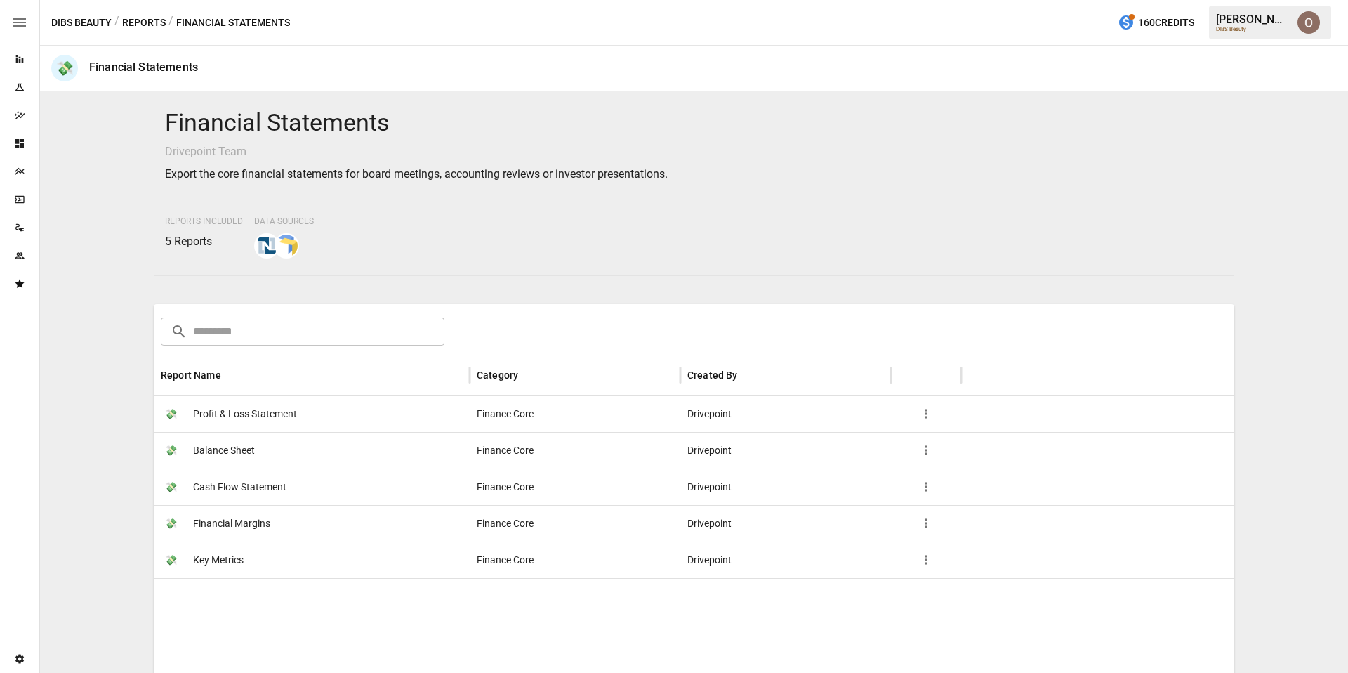
click at [265, 410] on span "Profit & Loss Statement" at bounding box center [245, 414] width 104 height 36
